Goal: Information Seeking & Learning: Learn about a topic

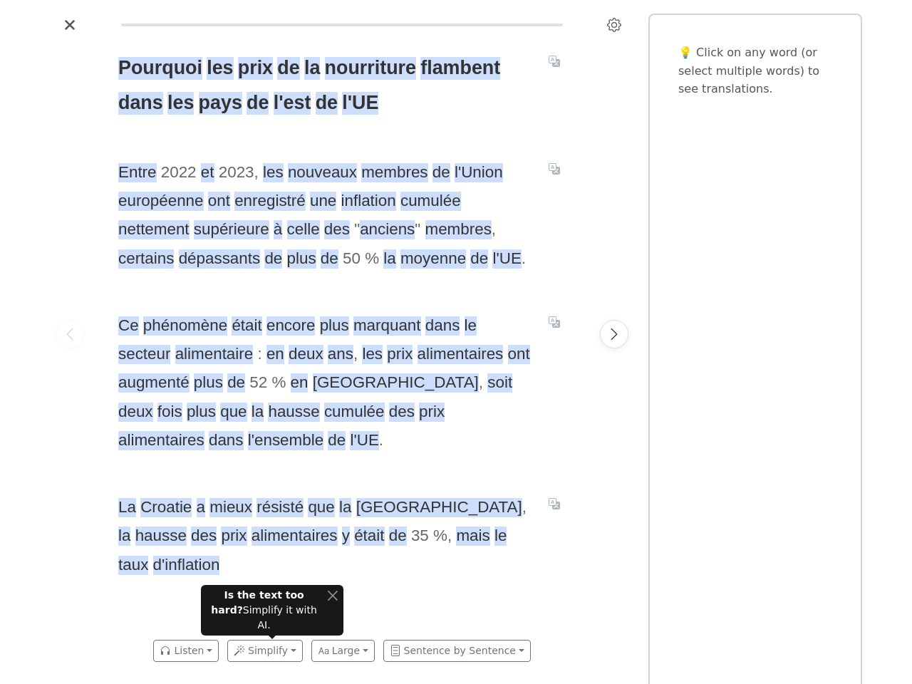
click at [456, 342] on span "Ce phénomène était encore plus marquant dans le secteur alimentaire : en deux a…" at bounding box center [324, 384] width 413 height 144
click at [615, 25] on icon "Settings" at bounding box center [614, 25] width 14 height 14
click at [217, 68] on span "les" at bounding box center [220, 68] width 26 height 23
click at [252, 68] on span "prix" at bounding box center [255, 68] width 35 height 23
click at [284, 68] on span "de" at bounding box center [288, 68] width 22 height 23
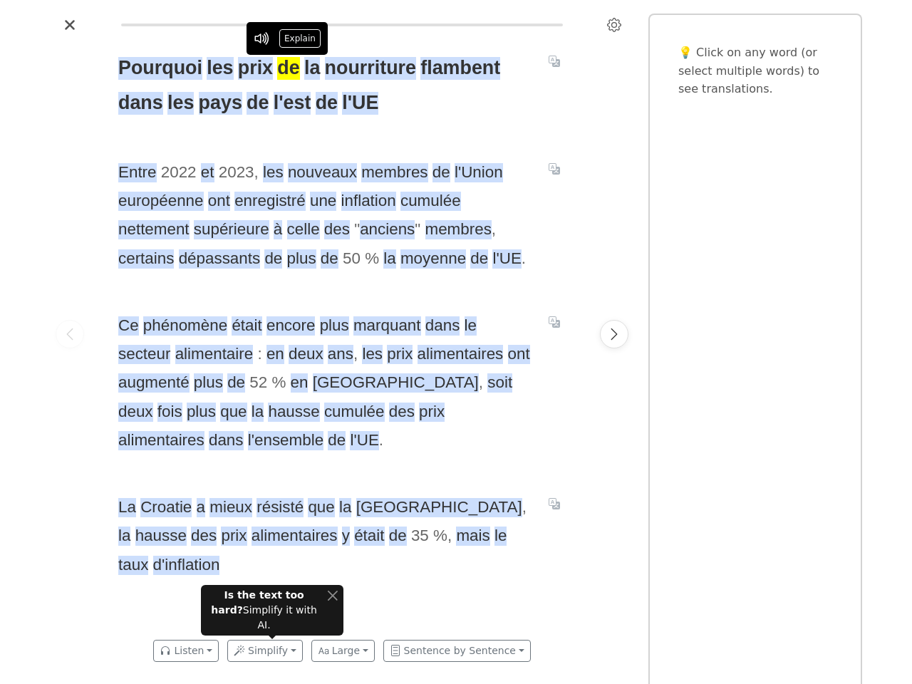
click at [309, 68] on span "la" at bounding box center [312, 68] width 16 height 23
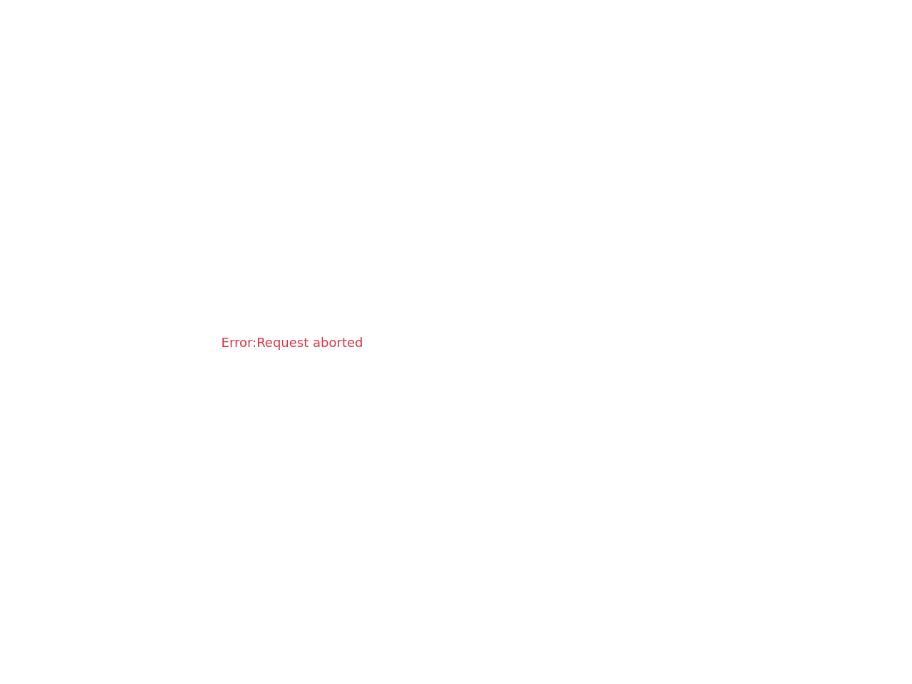
click at [456, 342] on div "Error: Request aborted" at bounding box center [292, 342] width 585 height 684
